Goal: Task Accomplishment & Management: Complete application form

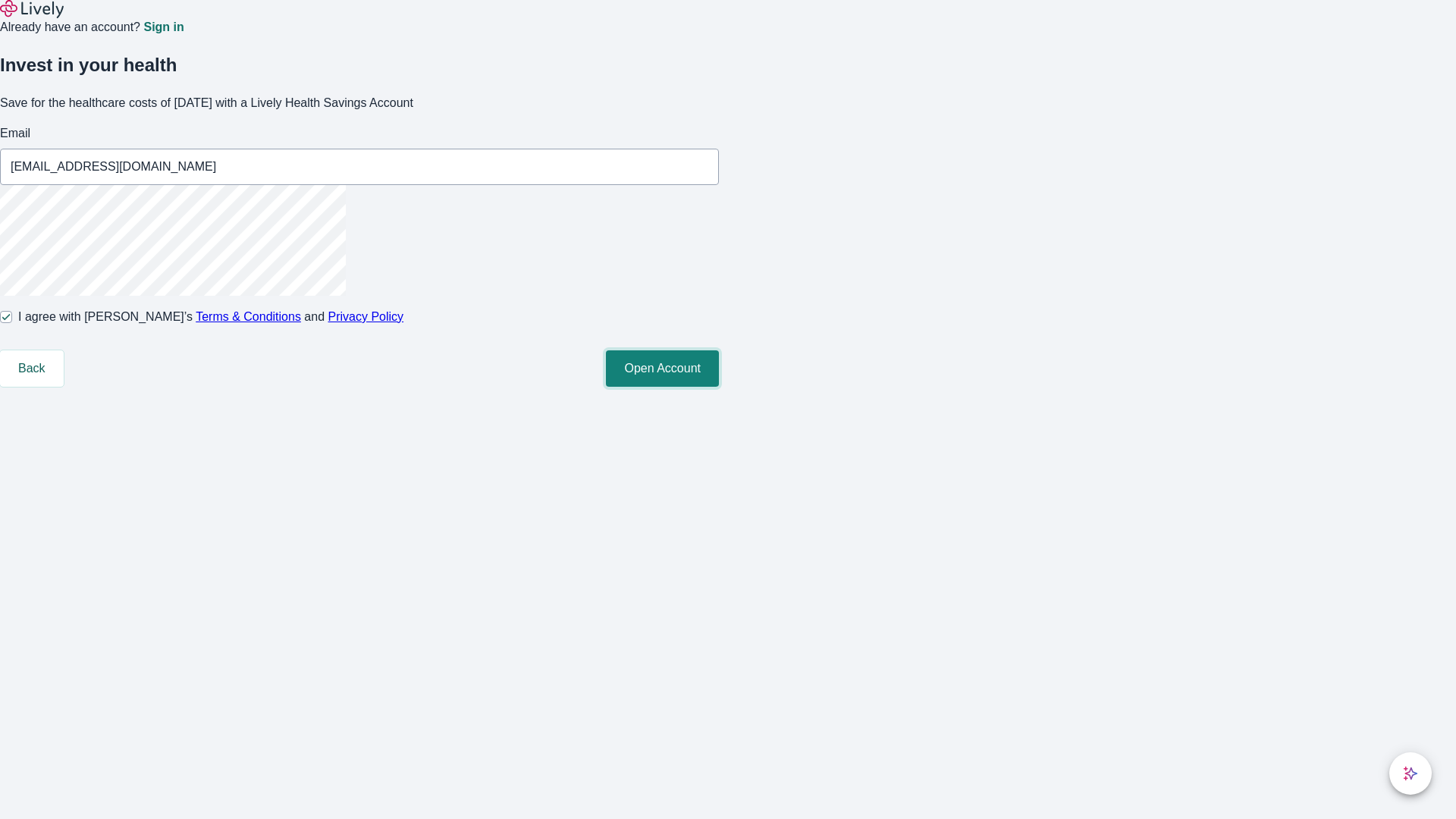
click at [719, 387] on button "Open Account" at bounding box center [662, 368] width 113 height 37
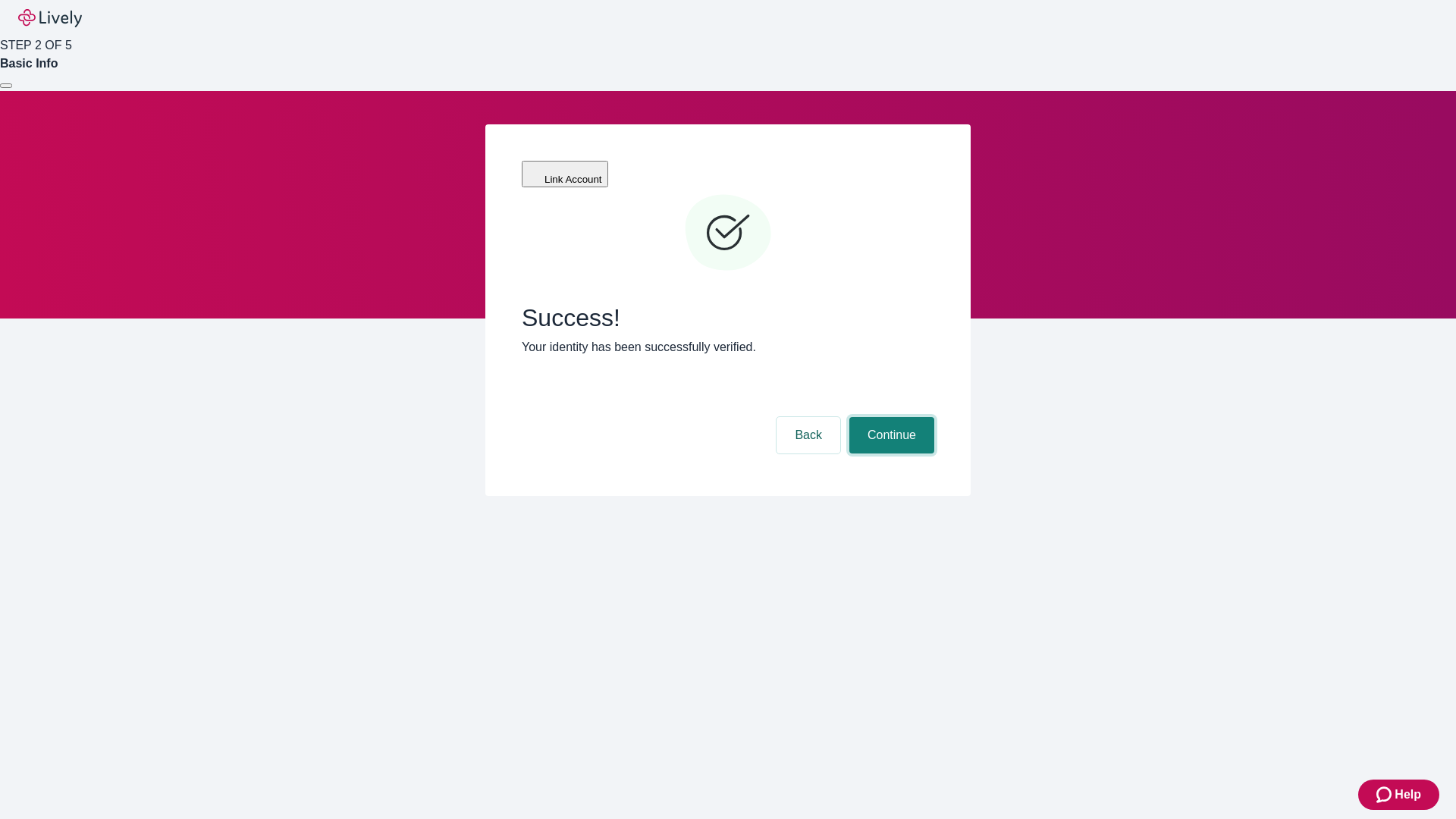
click at [890, 417] on button "Continue" at bounding box center [892, 435] width 85 height 37
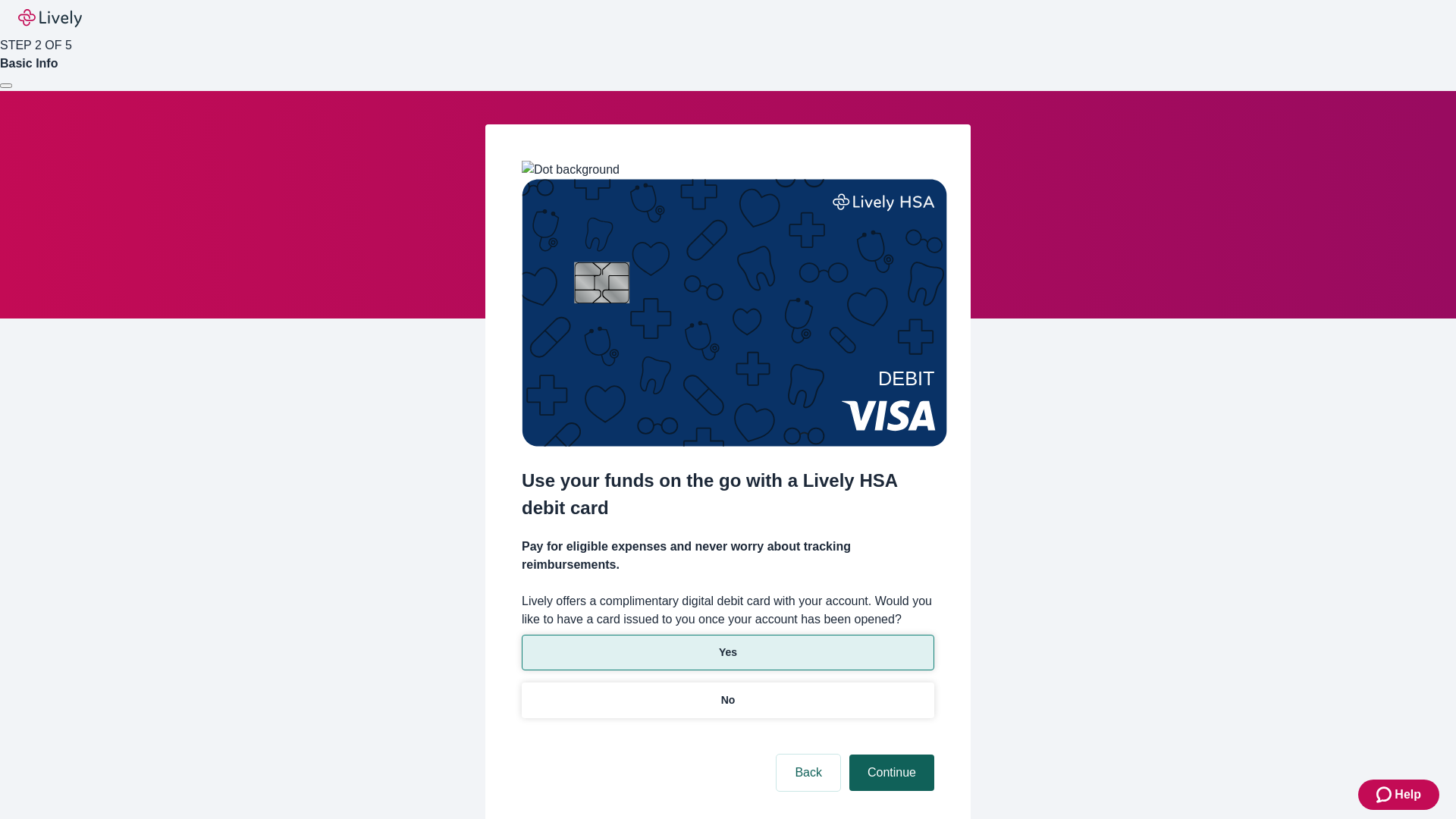
click at [727, 644] on p "Yes" at bounding box center [728, 652] width 18 height 16
click at [890, 755] on button "Continue" at bounding box center [892, 773] width 85 height 37
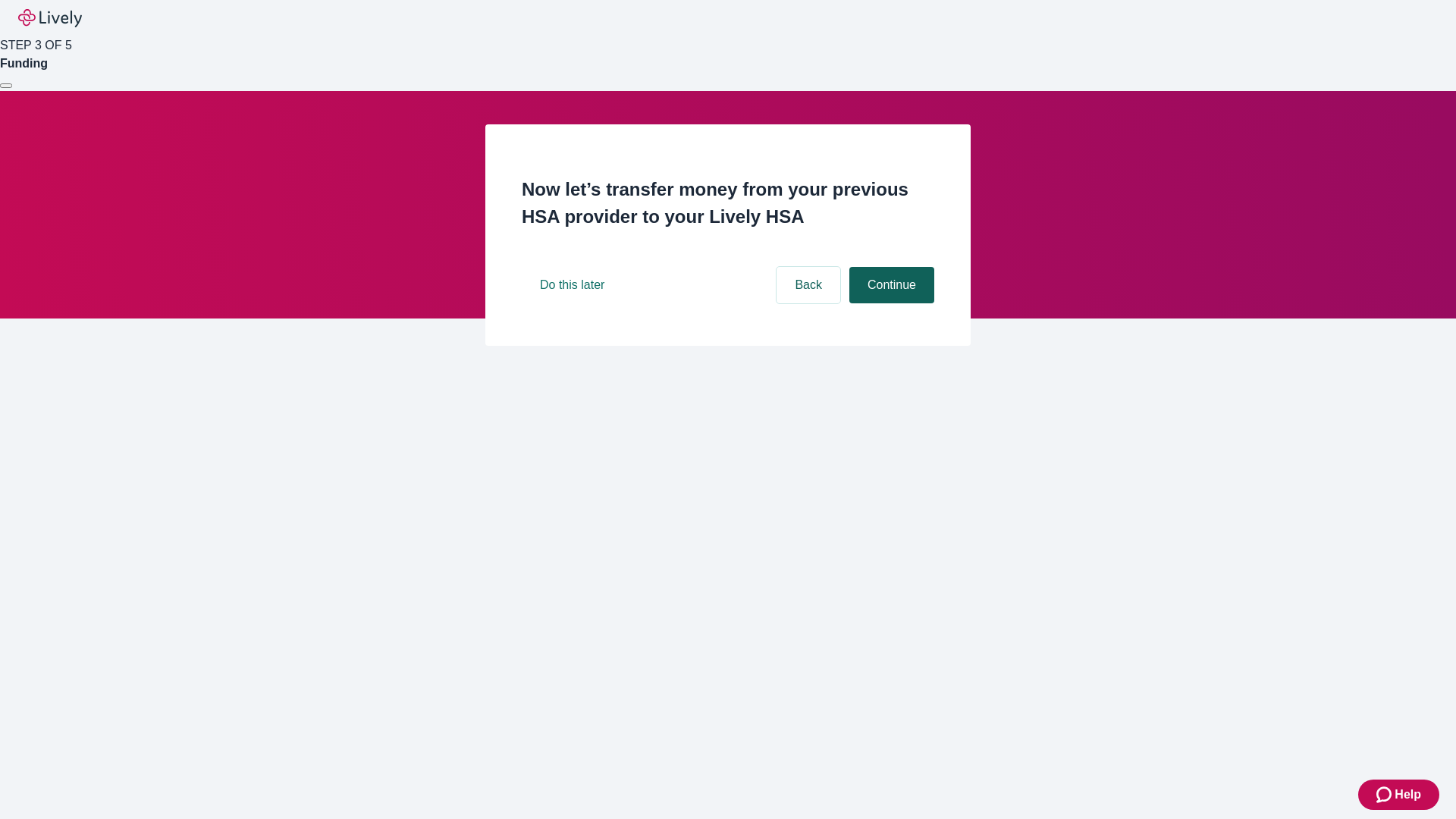
click at [890, 303] on button "Continue" at bounding box center [892, 285] width 85 height 37
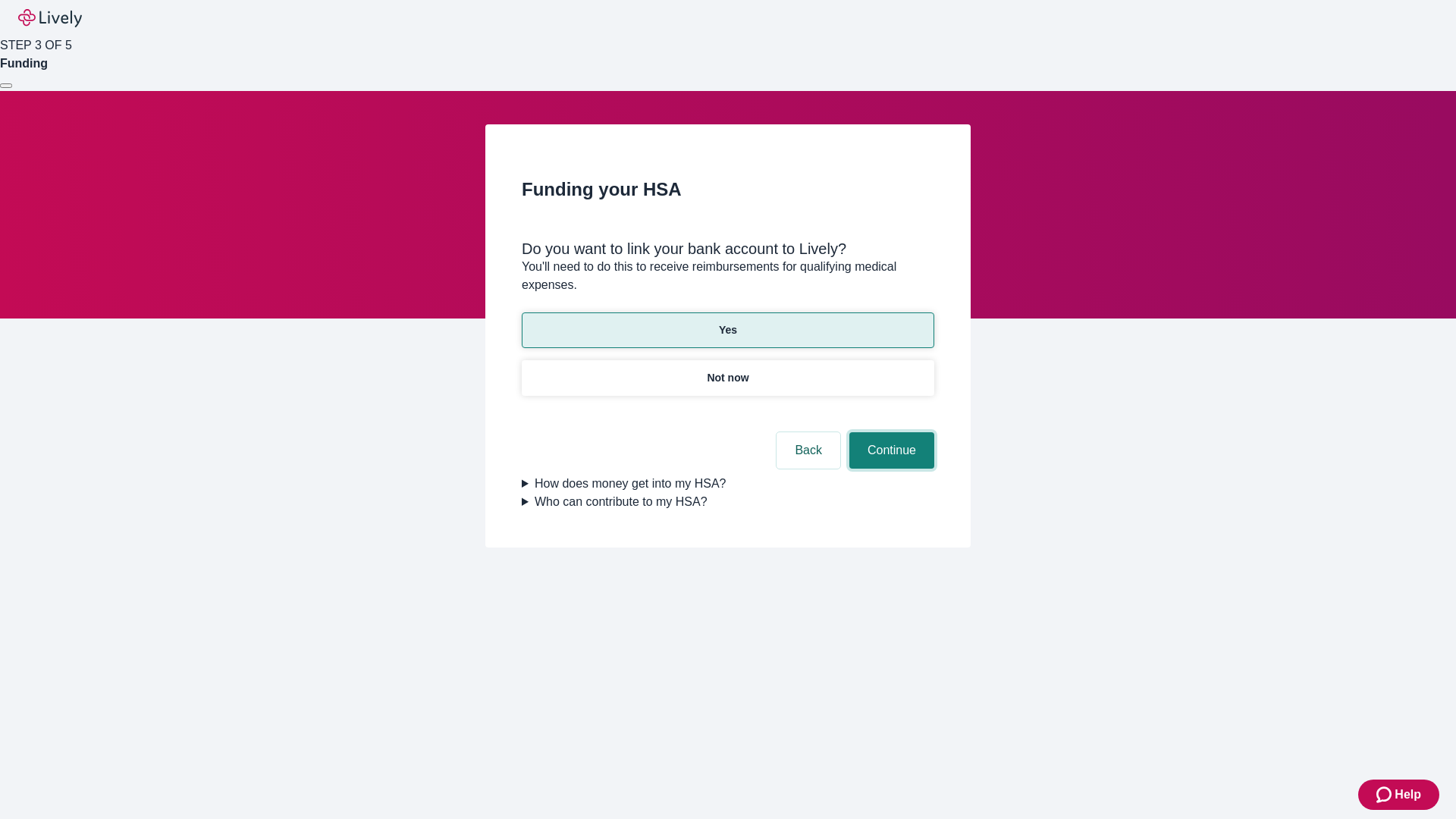
click at [890, 432] on button "Continue" at bounding box center [892, 450] width 85 height 37
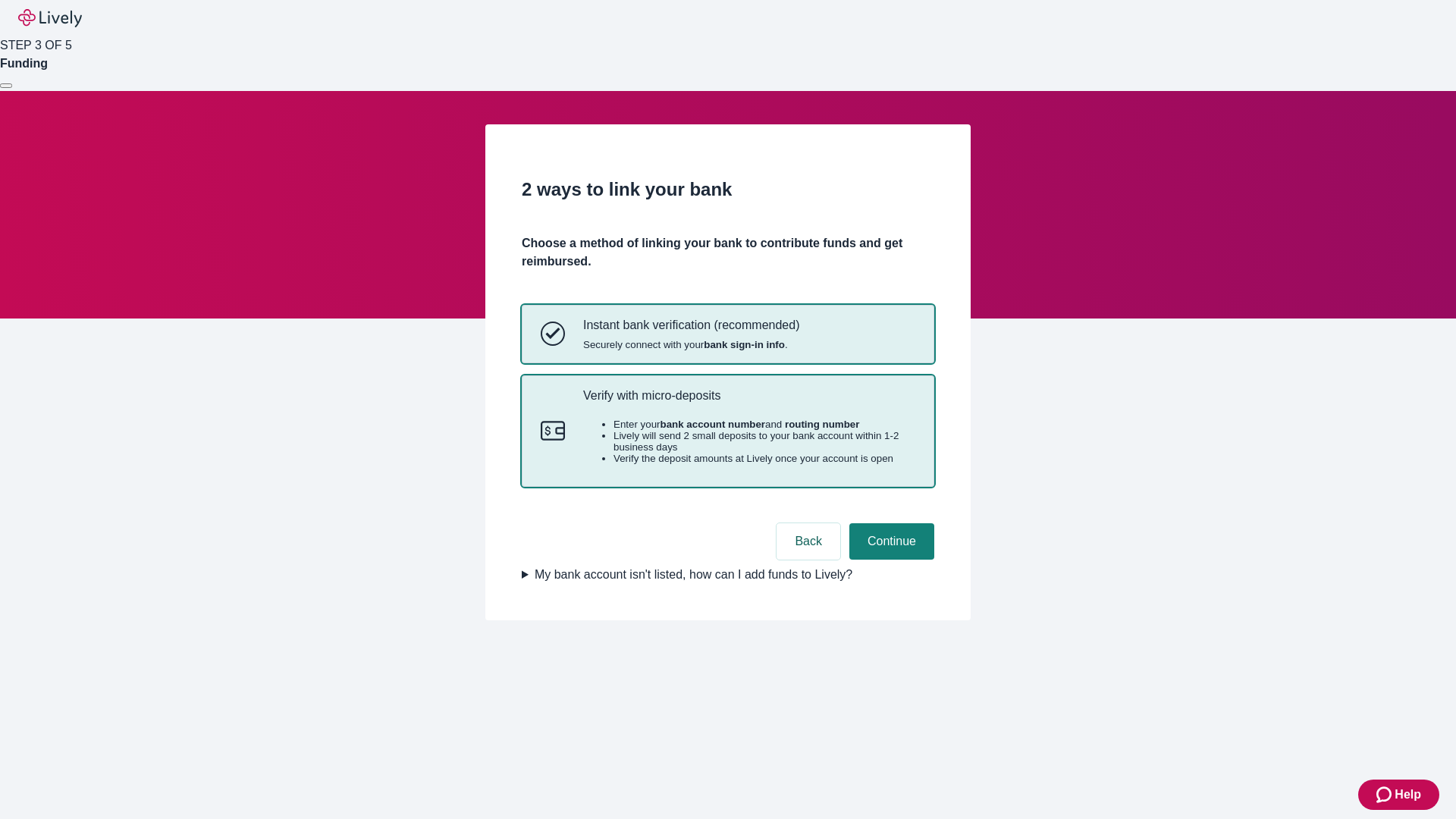
click at [749, 403] on p "Verify with micro-deposits" at bounding box center [749, 396] width 332 height 15
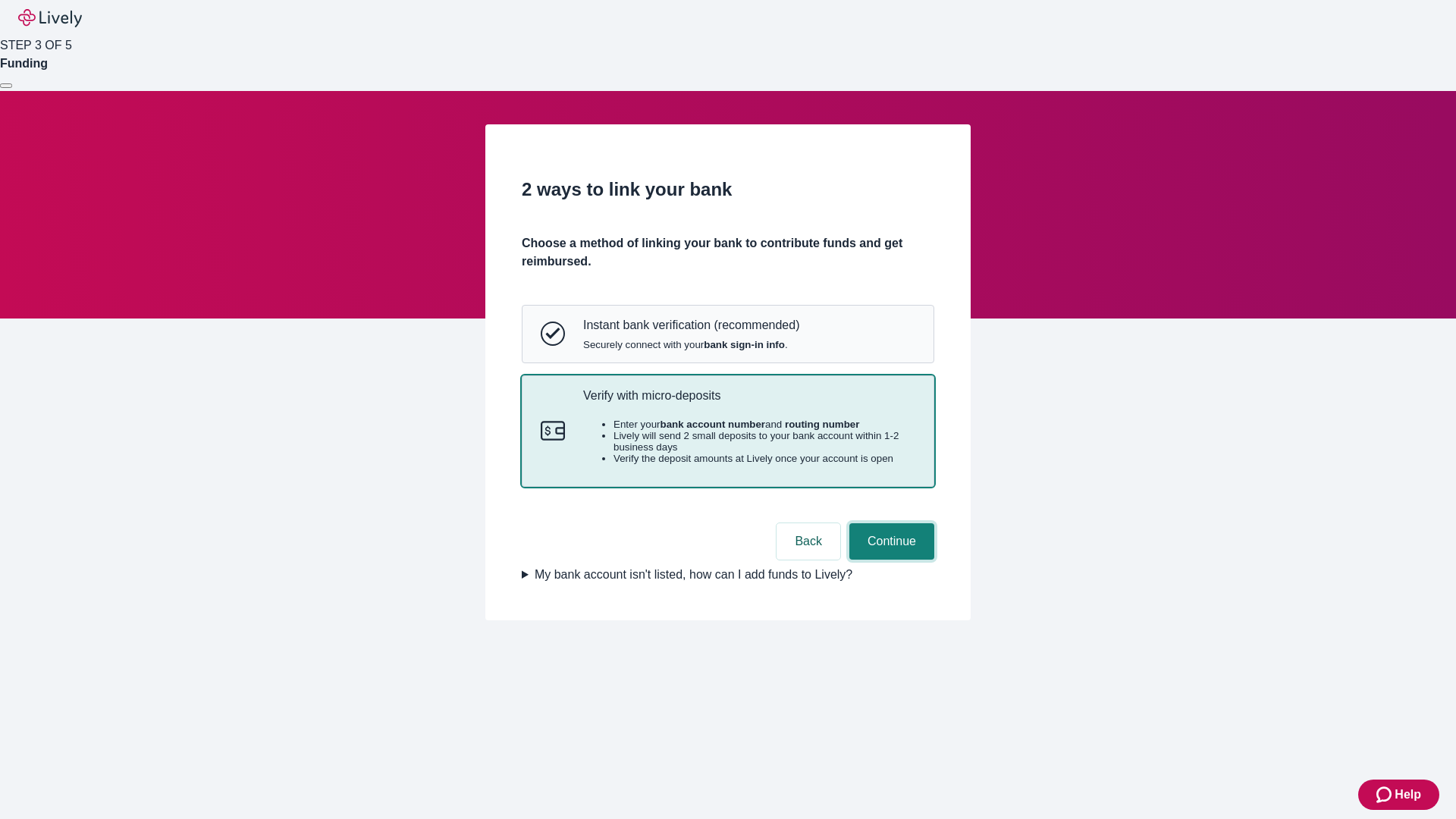
click at [890, 559] on button "Continue" at bounding box center [892, 541] width 85 height 37
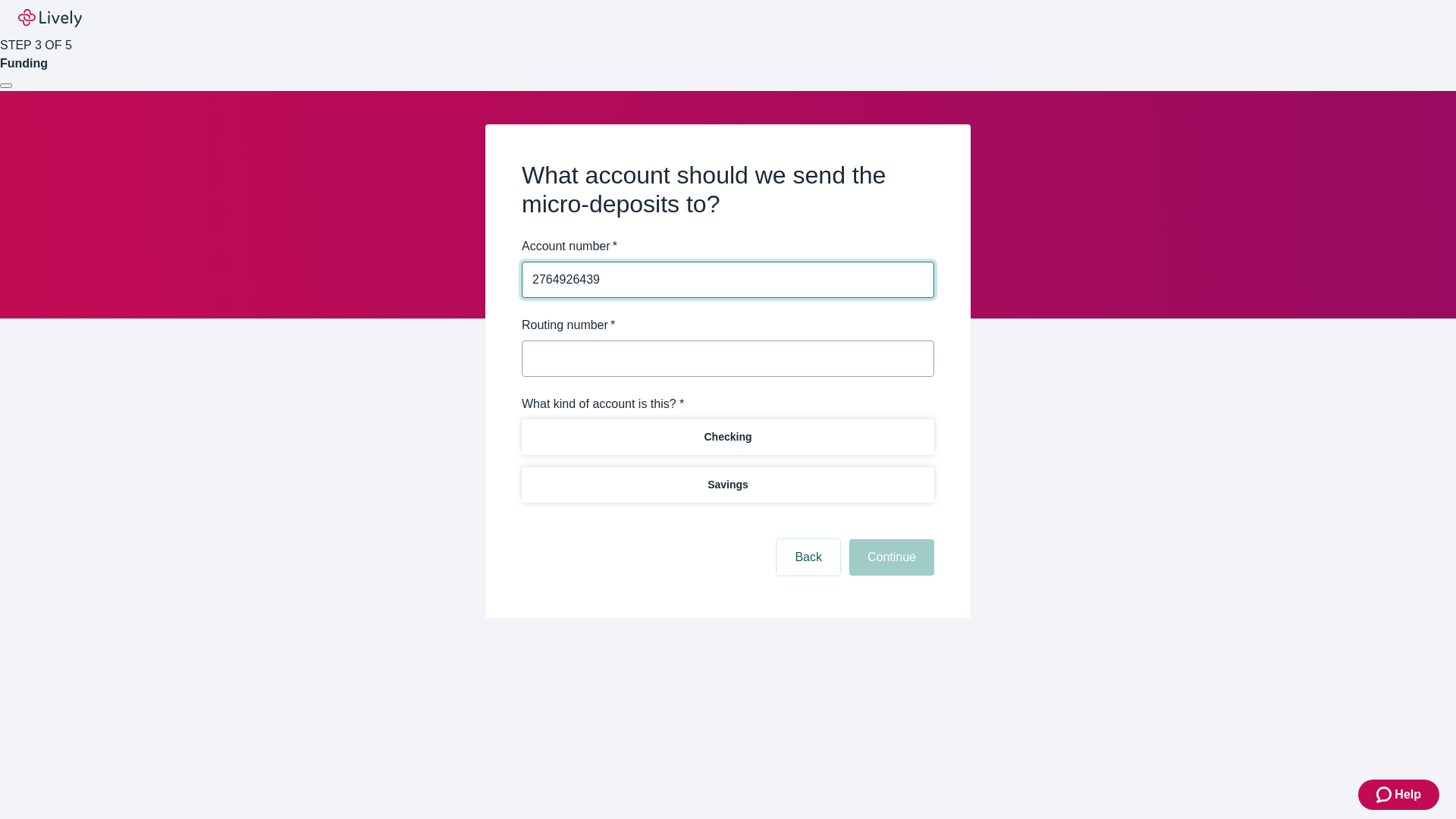
type input "2764926439"
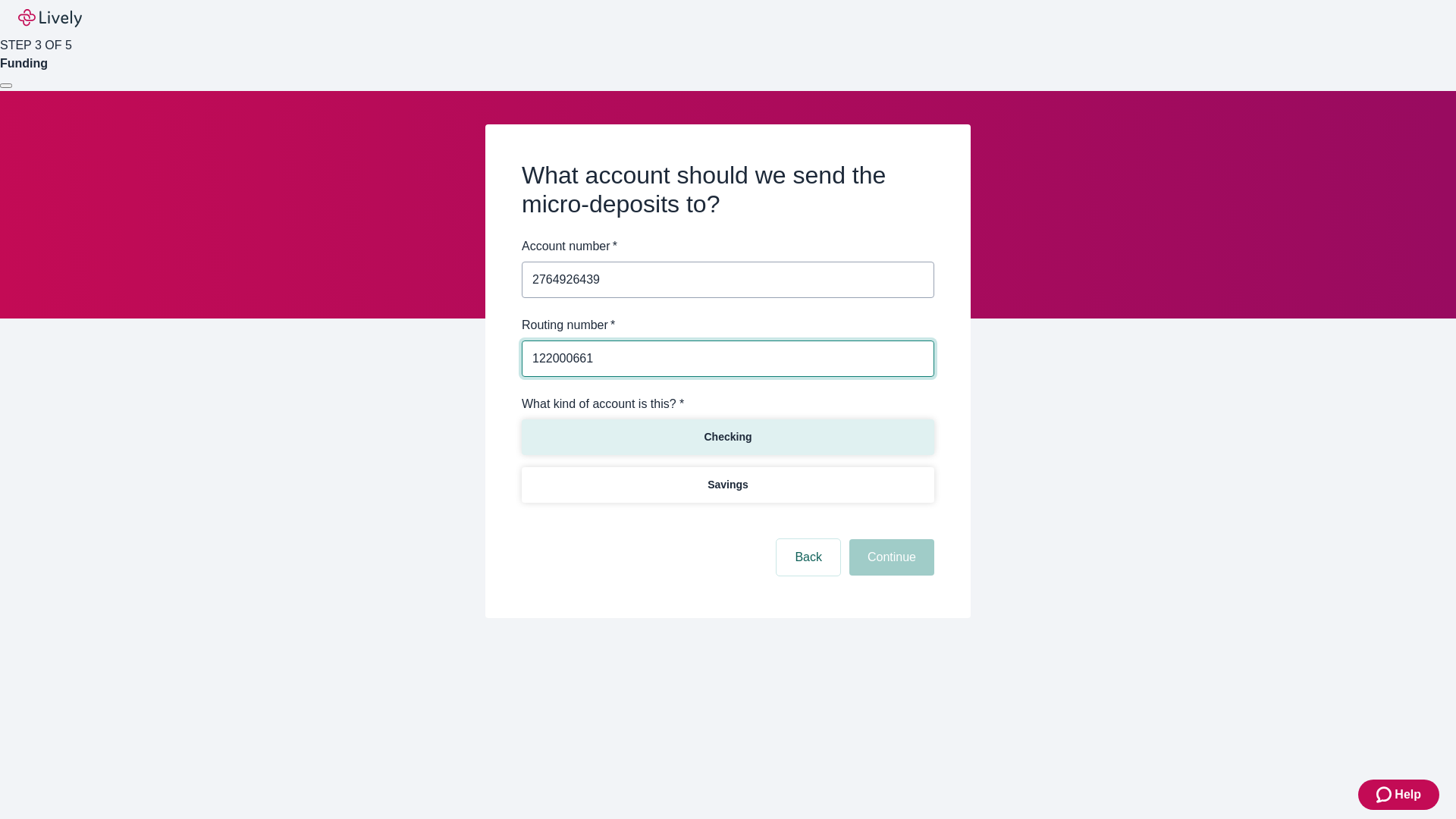
type input "122000661"
click at [727, 436] on p "Checking" at bounding box center [727, 437] width 47 height 16
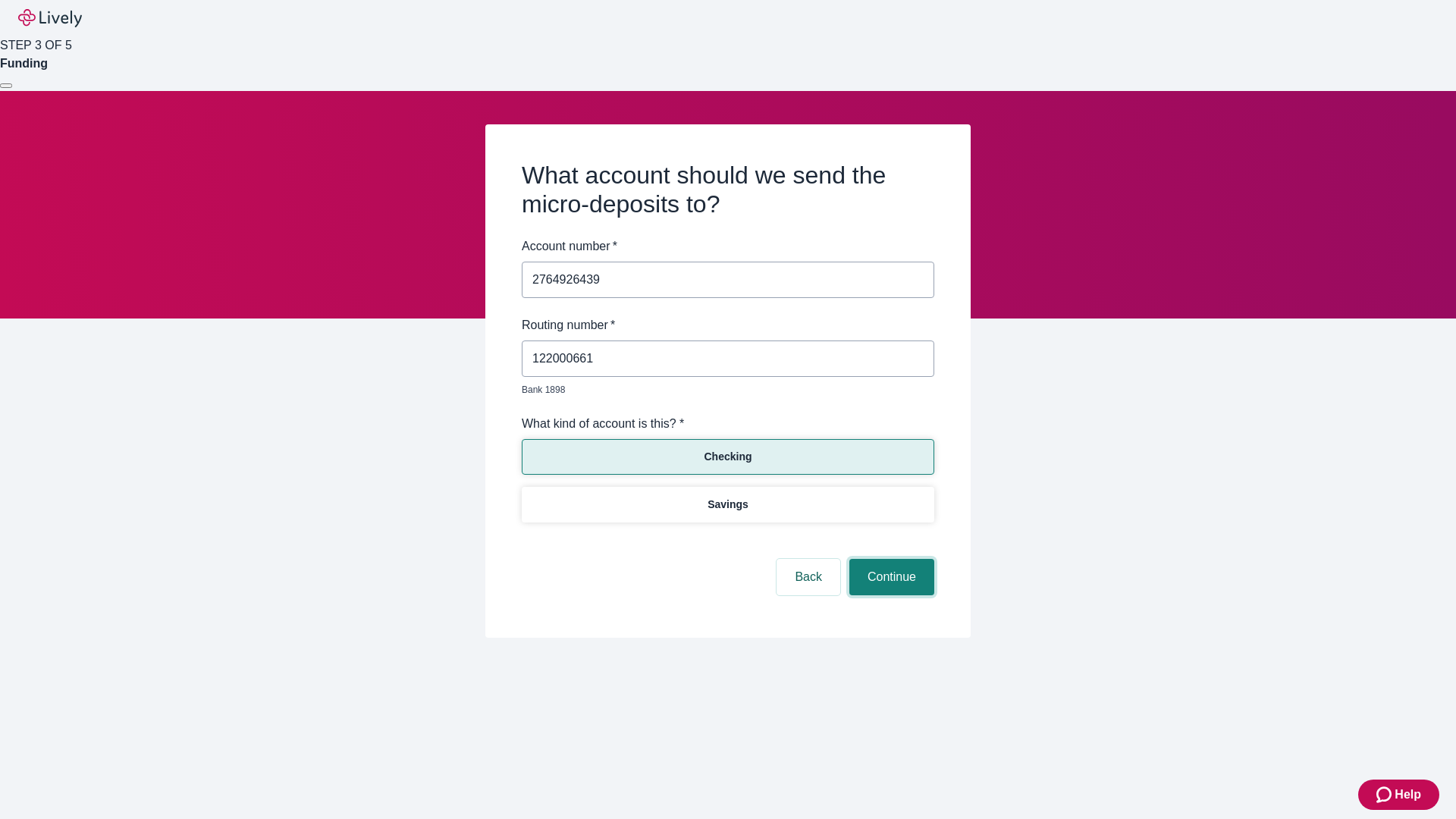
click at [890, 559] on button "Continue" at bounding box center [892, 576] width 85 height 37
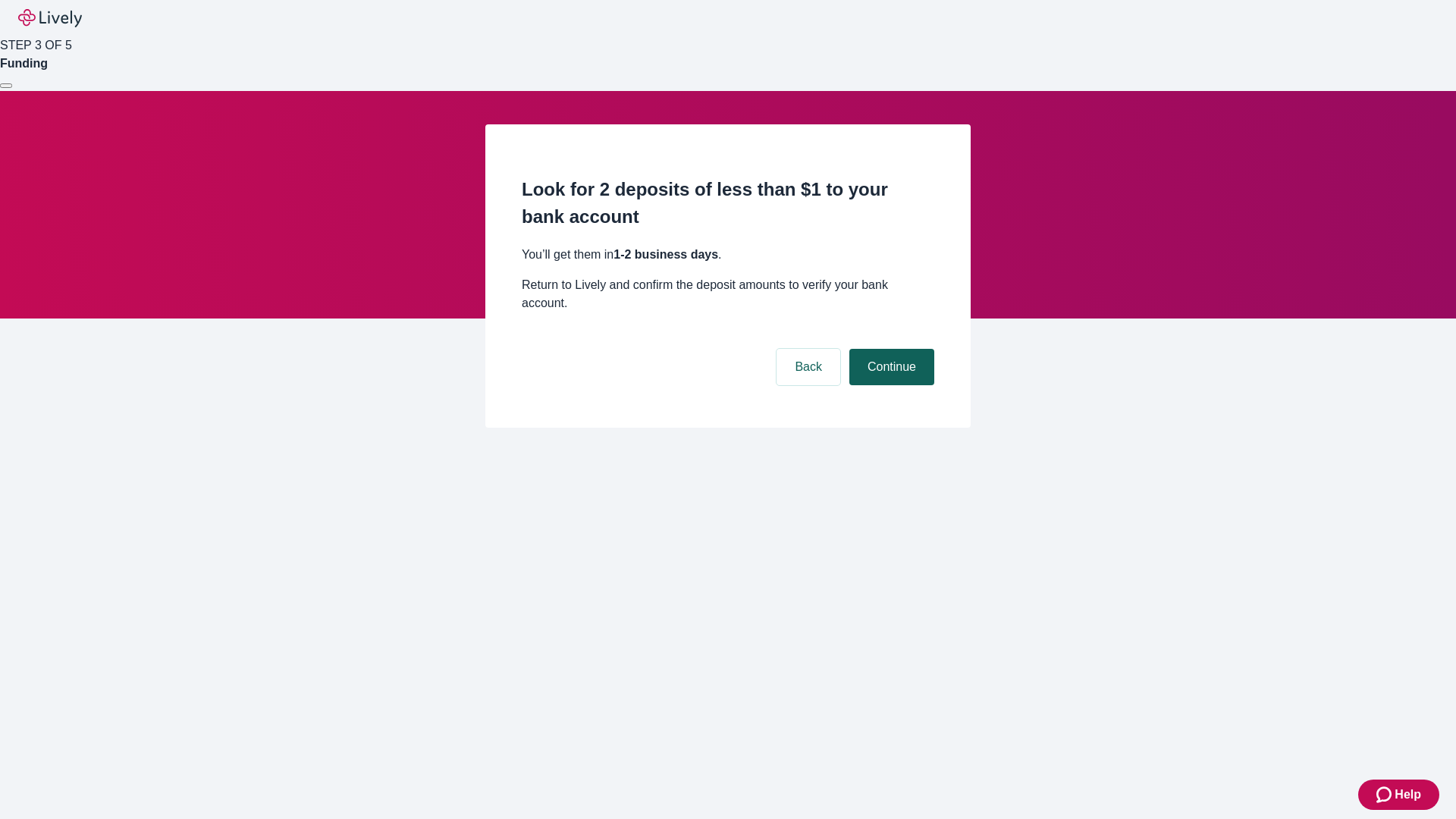
click at [890, 349] on button "Continue" at bounding box center [892, 367] width 85 height 37
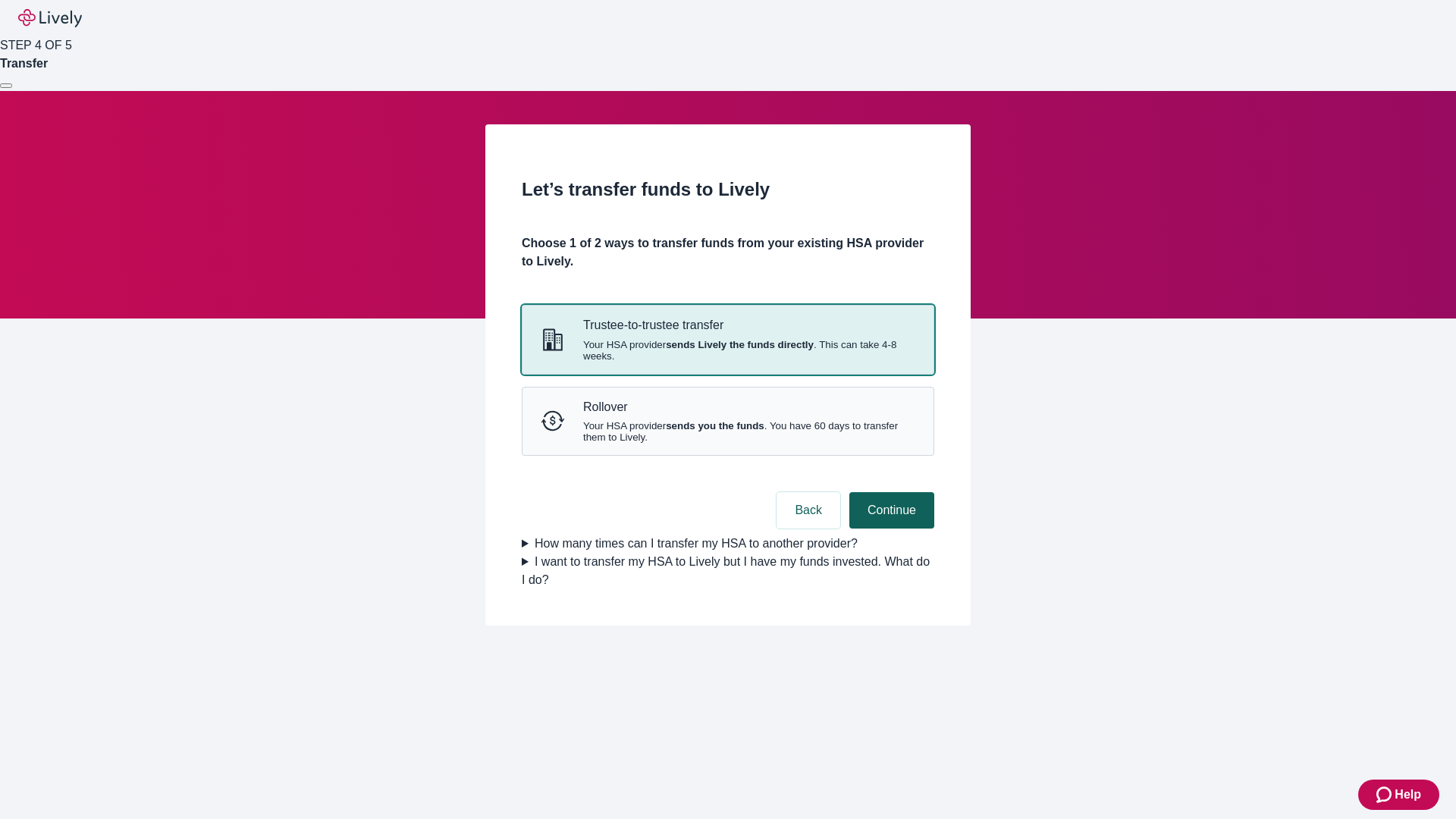
click at [727, 431] on strong "sends you the funds" at bounding box center [715, 426] width 99 height 12
click at [890, 529] on button "Continue" at bounding box center [892, 510] width 85 height 37
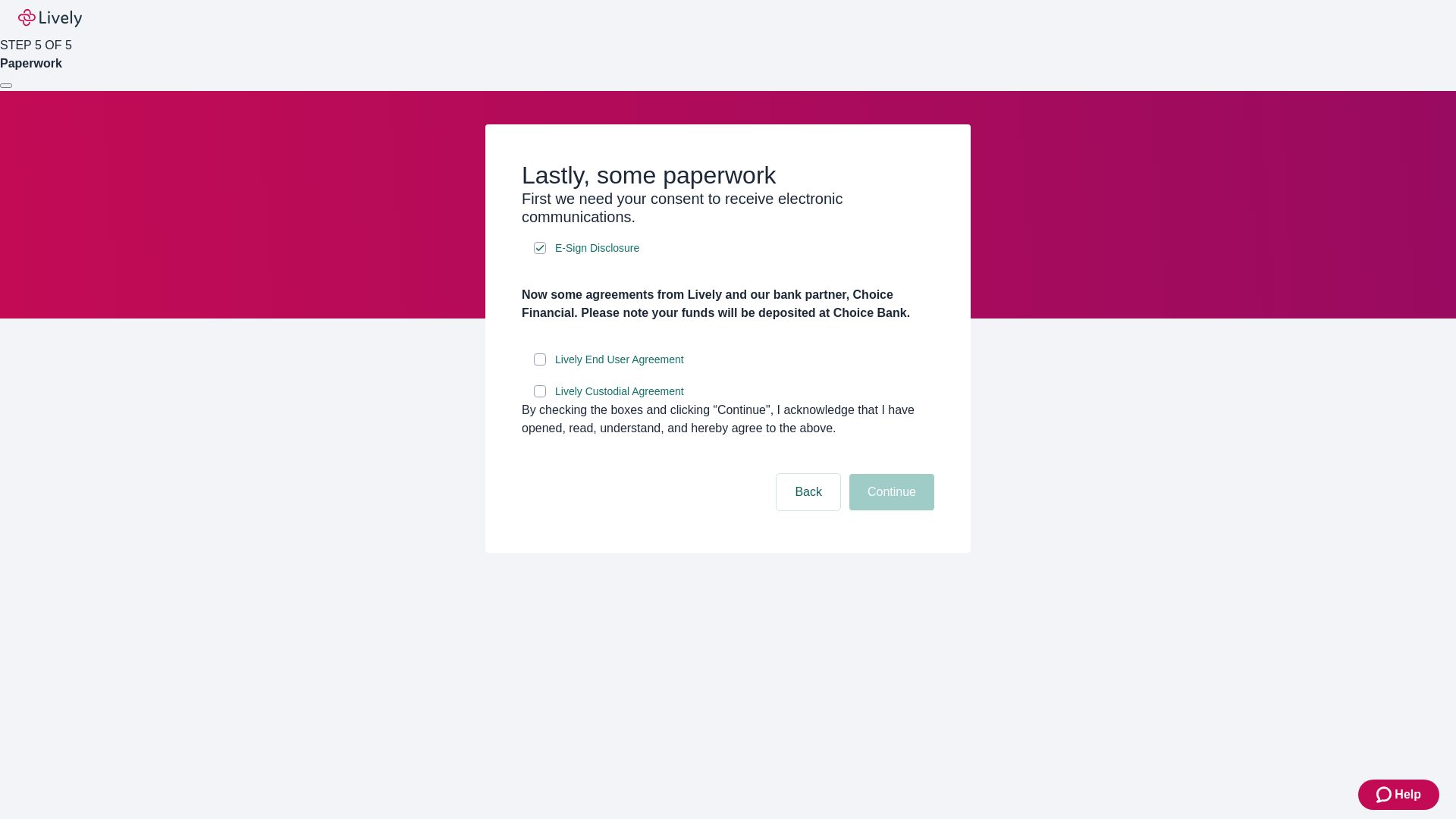
click at [540, 365] on input "Lively End User Agreement" at bounding box center [540, 359] width 12 height 12
checkbox input "true"
click at [540, 398] on input "Lively Custodial Agreement" at bounding box center [540, 391] width 12 height 12
checkbox input "true"
click at [890, 510] on button "Continue" at bounding box center [892, 491] width 85 height 37
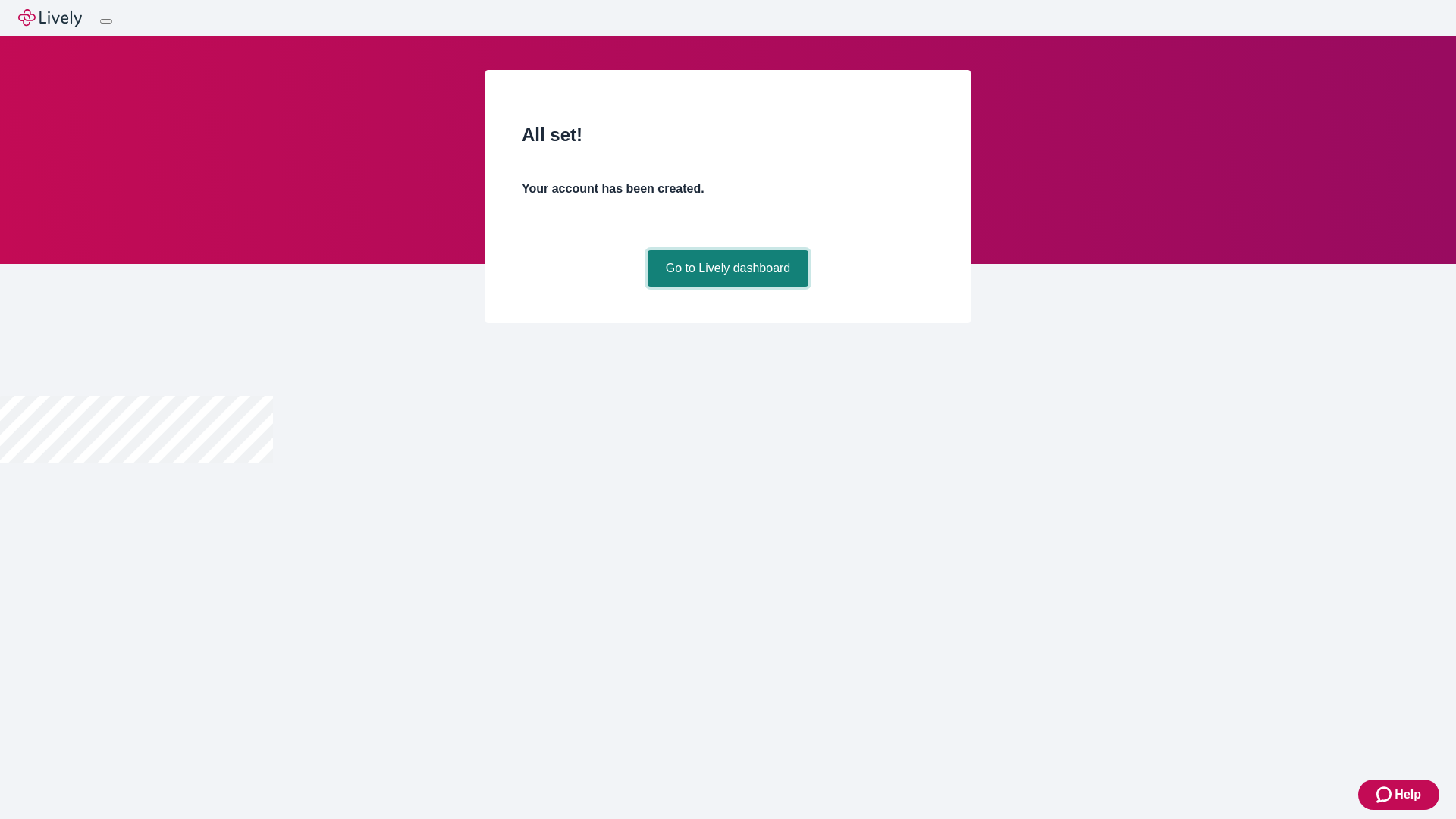
click at [727, 287] on link "Go to Lively dashboard" at bounding box center [728, 268] width 162 height 37
